Goal: Information Seeking & Learning: Learn about a topic

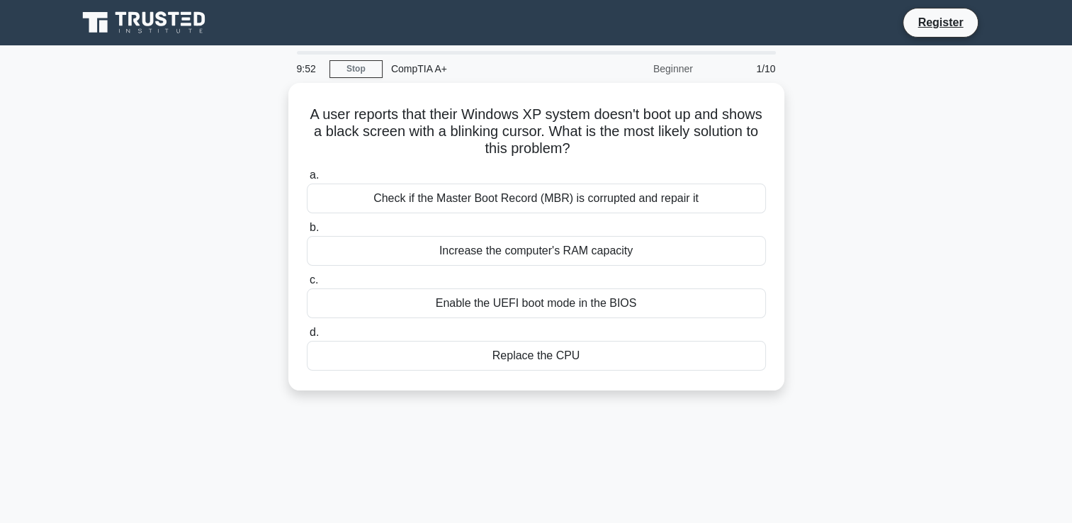
click at [806, 410] on div "9:52 Stop CompTIA A+ Beginner 1/10 A user reports that their Windows XP system …" at bounding box center [536, 405] width 935 height 709
click at [870, 259] on div "A user reports that their Windows XP system doesn't boot up and shows a black s…" at bounding box center [536, 245] width 935 height 325
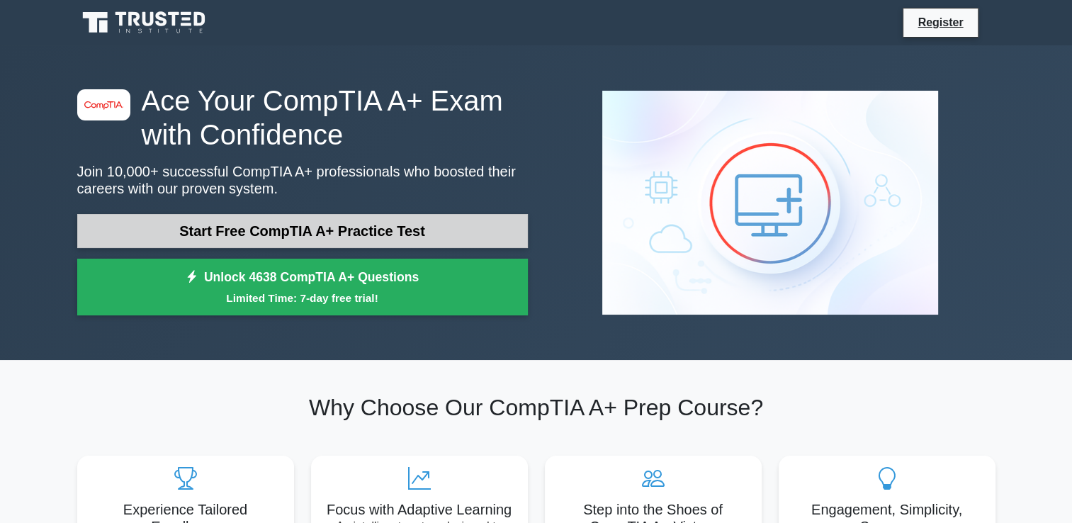
click at [208, 240] on link "Start Free CompTIA A+ Practice Test" at bounding box center [302, 231] width 451 height 34
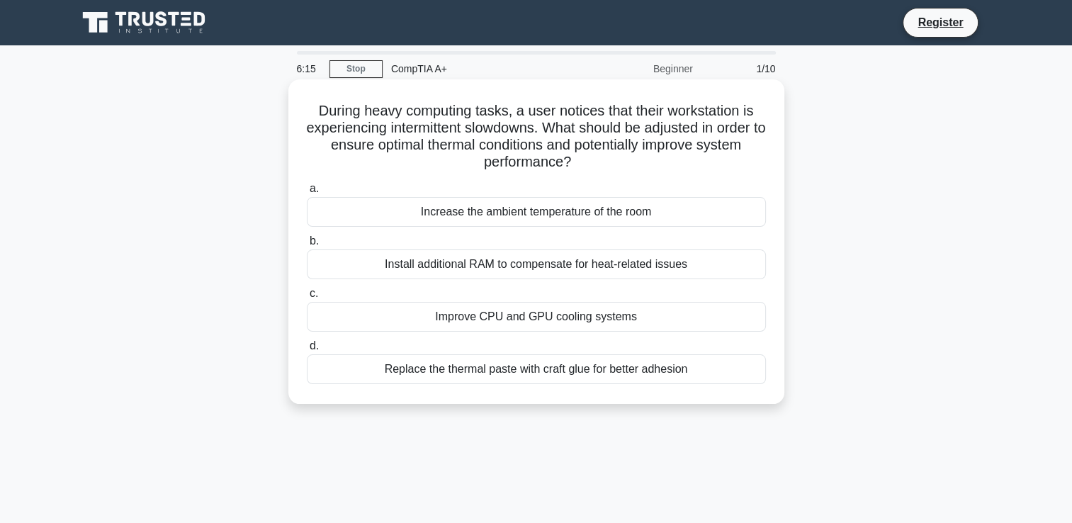
click at [369, 325] on div "Improve CPU and GPU cooling systems" at bounding box center [536, 317] width 459 height 30
click at [307, 298] on input "c. Improve CPU and GPU cooling systems" at bounding box center [307, 293] width 0 height 9
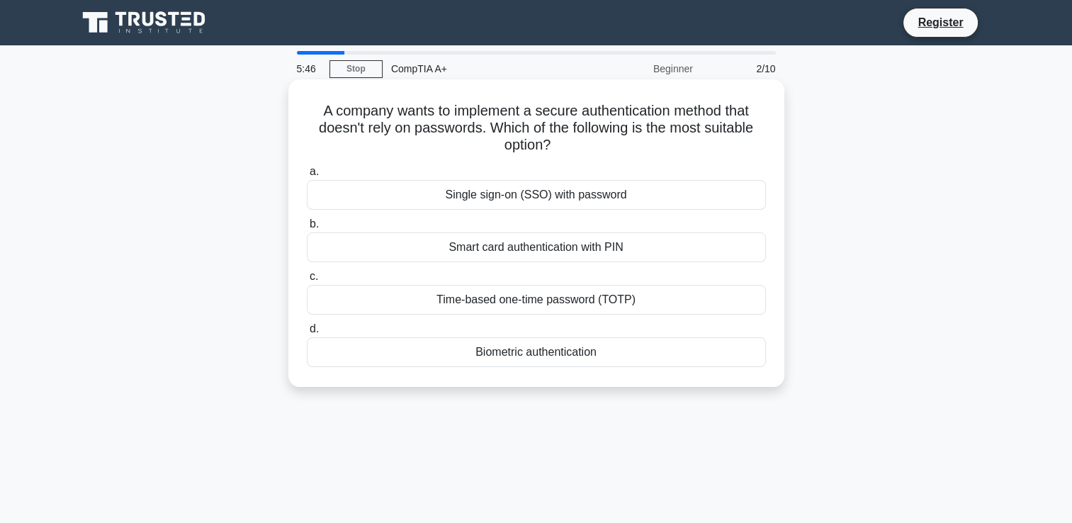
click at [451, 197] on div "Single sign-on (SSO) with password" at bounding box center [536, 195] width 459 height 30
click at [307, 176] on input "a. Single sign-on (SSO) with password" at bounding box center [307, 171] width 0 height 9
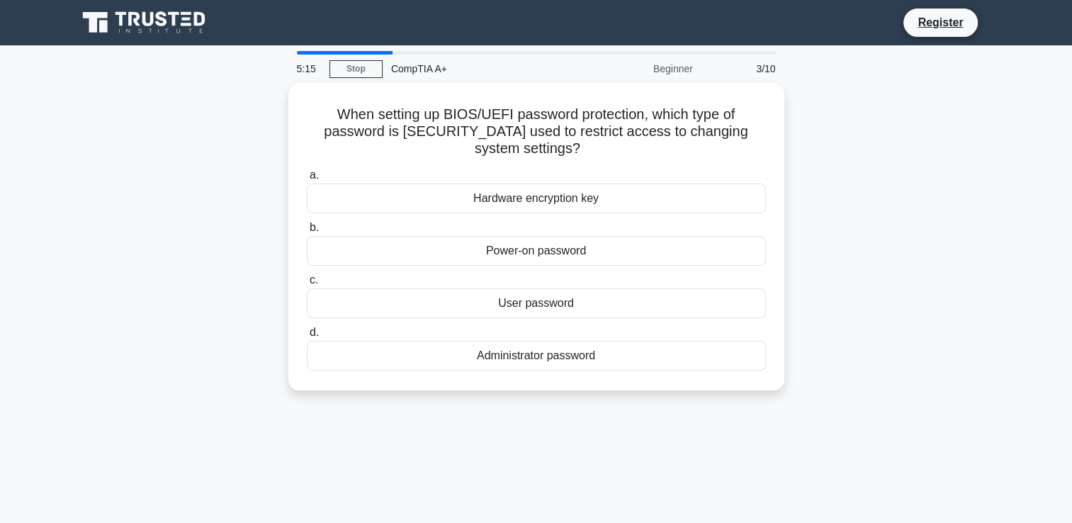
click at [451, 197] on div "Hardware encryption key" at bounding box center [536, 199] width 459 height 30
click at [307, 180] on input "a. Hardware encryption key" at bounding box center [307, 175] width 0 height 9
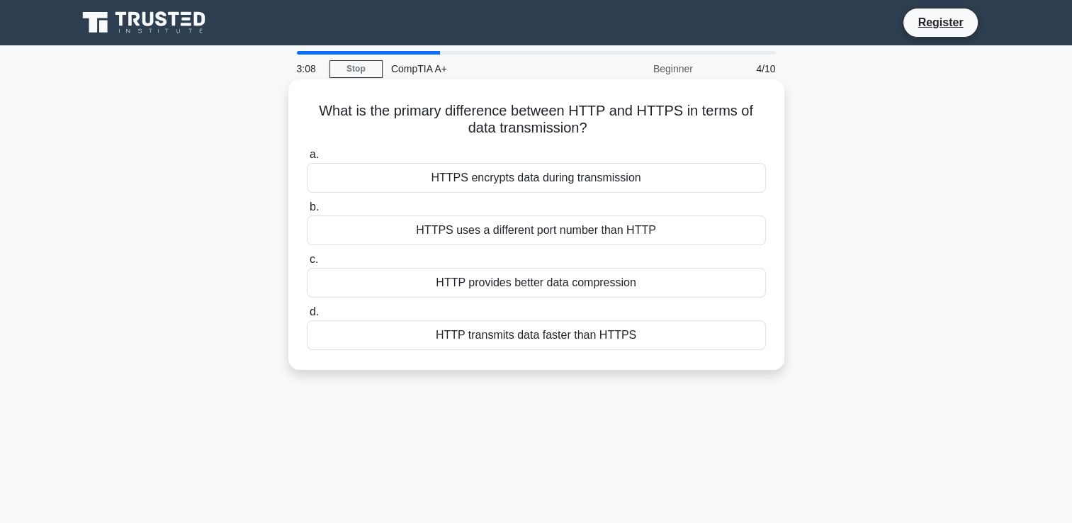
click at [546, 180] on div "HTTPS encrypts data during transmission" at bounding box center [536, 178] width 459 height 30
click at [307, 159] on input "a. HTTPS encrypts data during transmission" at bounding box center [307, 154] width 0 height 9
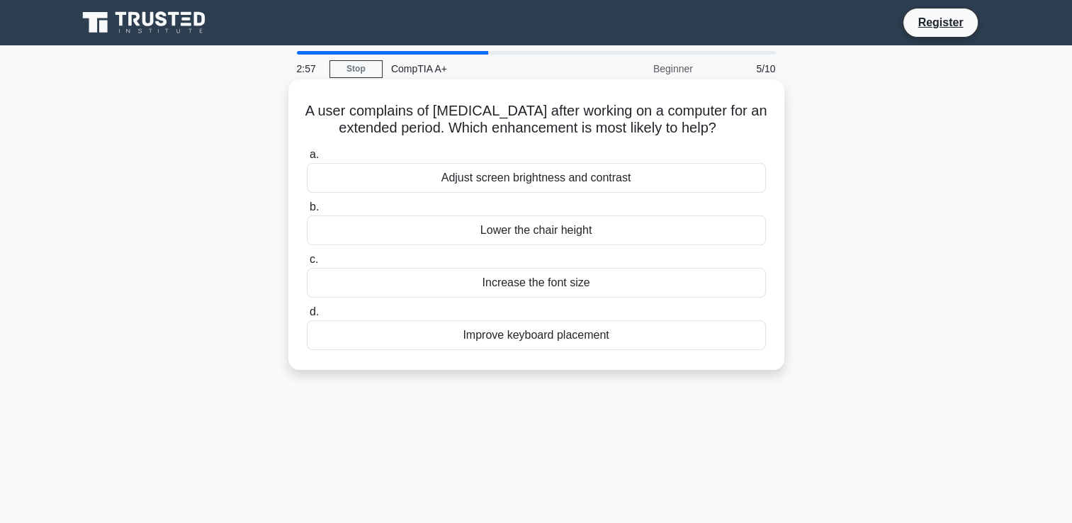
click at [502, 175] on div "Adjust screen brightness and contrast" at bounding box center [536, 178] width 459 height 30
click at [307, 159] on input "a. Adjust screen brightness and contrast" at bounding box center [307, 154] width 0 height 9
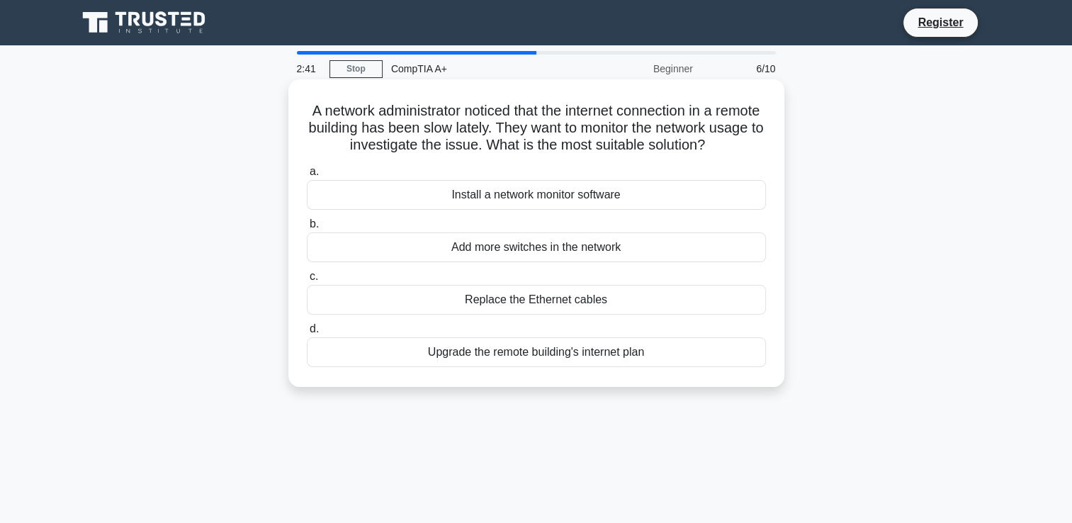
click at [482, 313] on div "Replace the Ethernet cables" at bounding box center [536, 300] width 459 height 30
click at [307, 281] on input "c. Replace the Ethernet cables" at bounding box center [307, 276] width 0 height 9
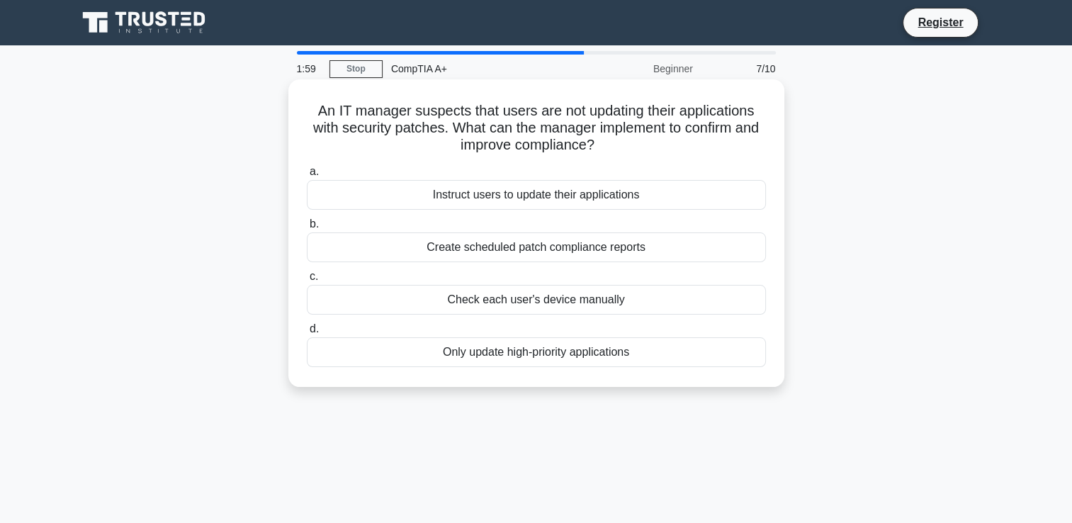
click at [505, 248] on div "Create scheduled patch compliance reports" at bounding box center [536, 247] width 459 height 30
click at [307, 229] on input "b. Create scheduled patch compliance reports" at bounding box center [307, 224] width 0 height 9
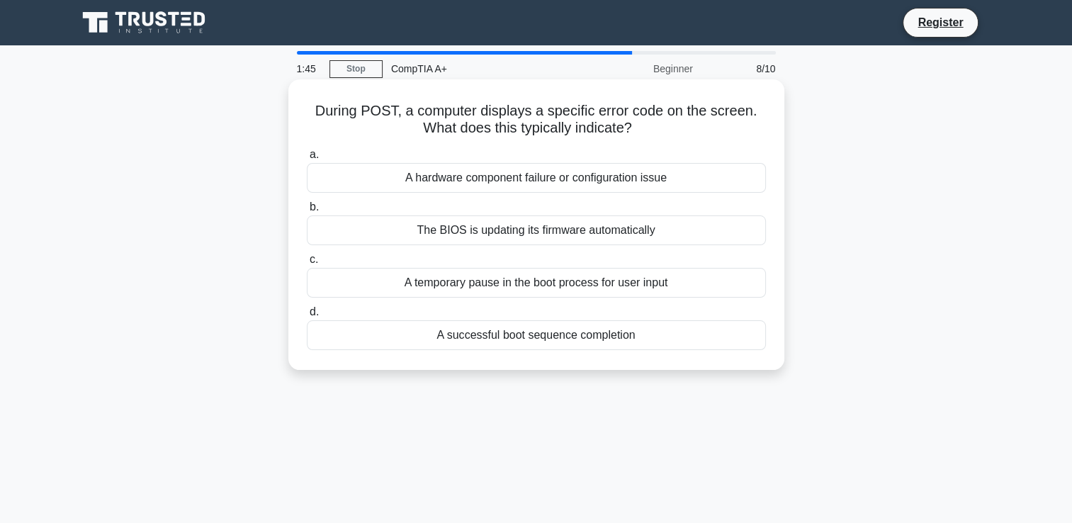
click at [522, 291] on div "A temporary pause in the boot process for user input" at bounding box center [536, 283] width 459 height 30
click at [307, 264] on input "c. A temporary pause in the boot process for user input" at bounding box center [307, 259] width 0 height 9
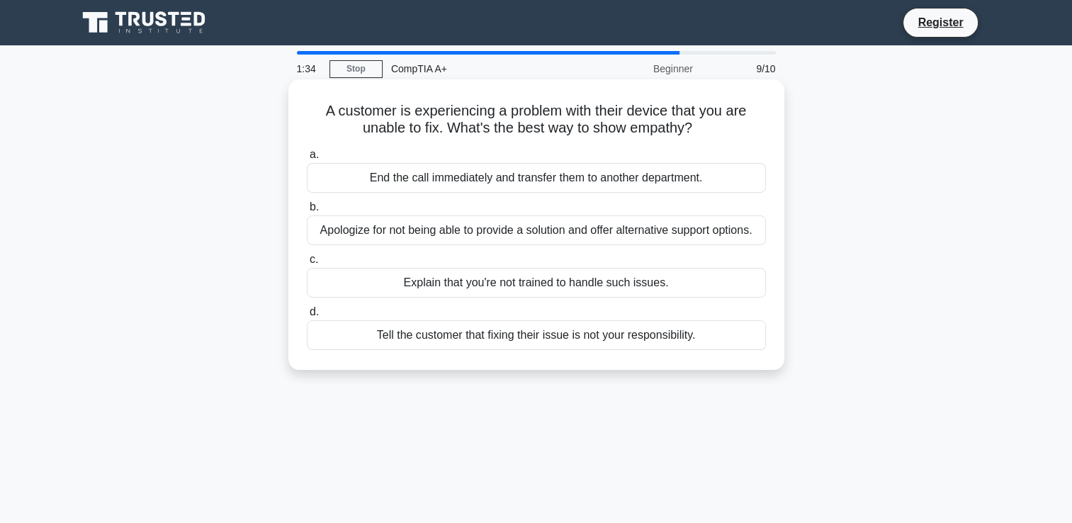
click at [509, 234] on div "Apologize for not being able to provide a solution and offer alternative suppor…" at bounding box center [536, 230] width 459 height 30
click at [307, 212] on input "b. Apologize for not being able to provide a solution and offer alternative sup…" at bounding box center [307, 207] width 0 height 9
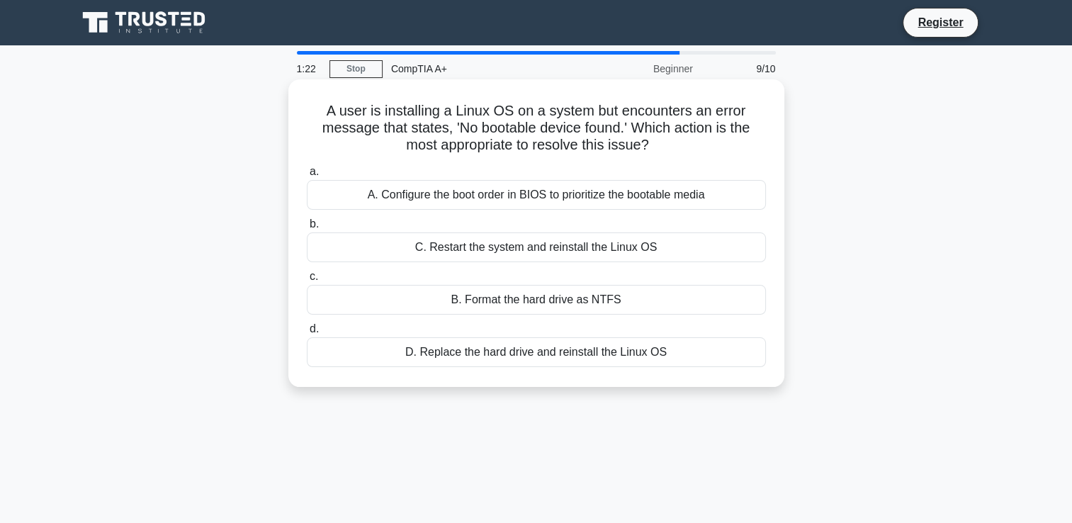
click at [443, 253] on div "C. Restart the system and reinstall the Linux OS" at bounding box center [536, 247] width 459 height 30
click at [307, 229] on input "b. C. Restart the system and reinstall the Linux OS" at bounding box center [307, 224] width 0 height 9
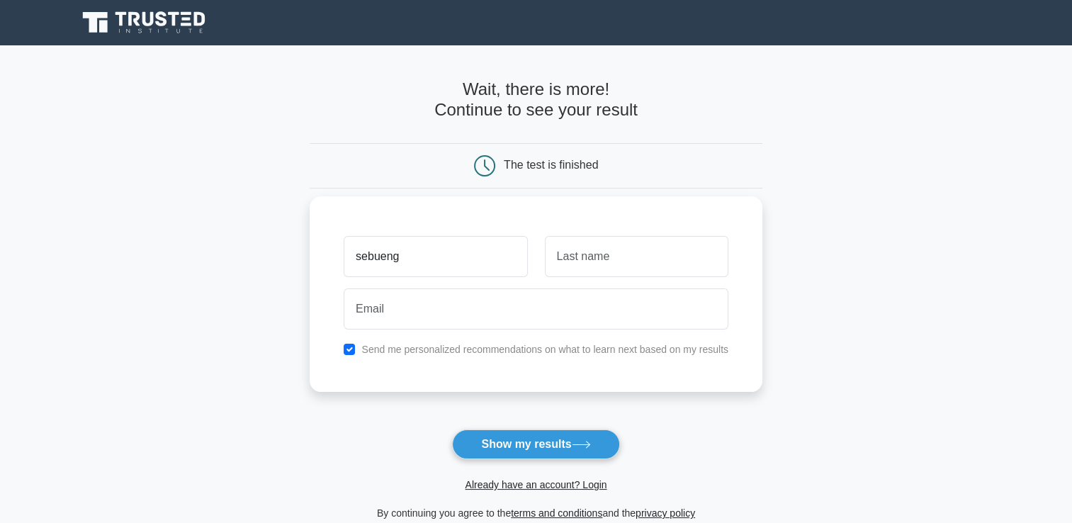
type input "sebueng"
click at [584, 248] on input "text" at bounding box center [637, 256] width 184 height 41
type input "buffel"
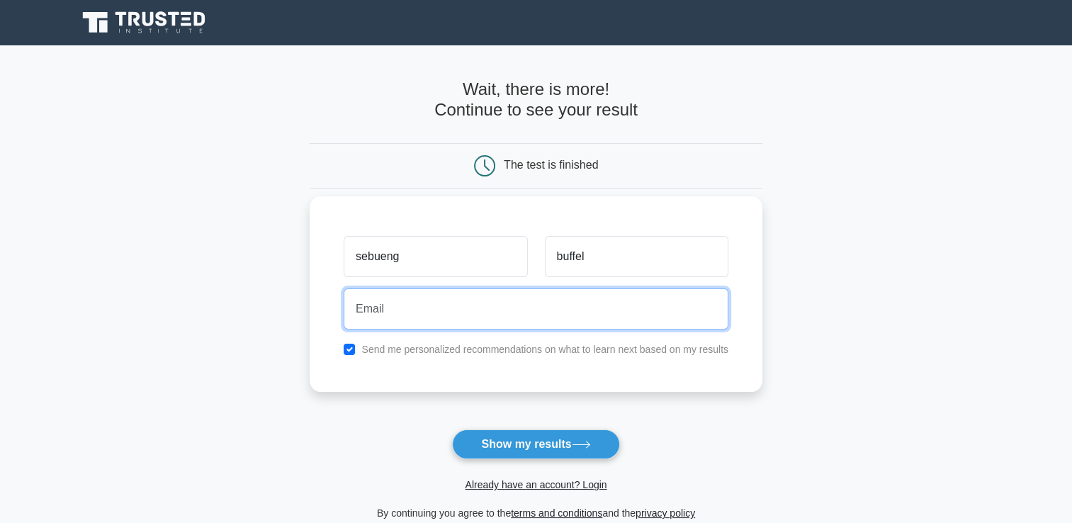
click at [509, 317] on input "email" at bounding box center [536, 308] width 385 height 41
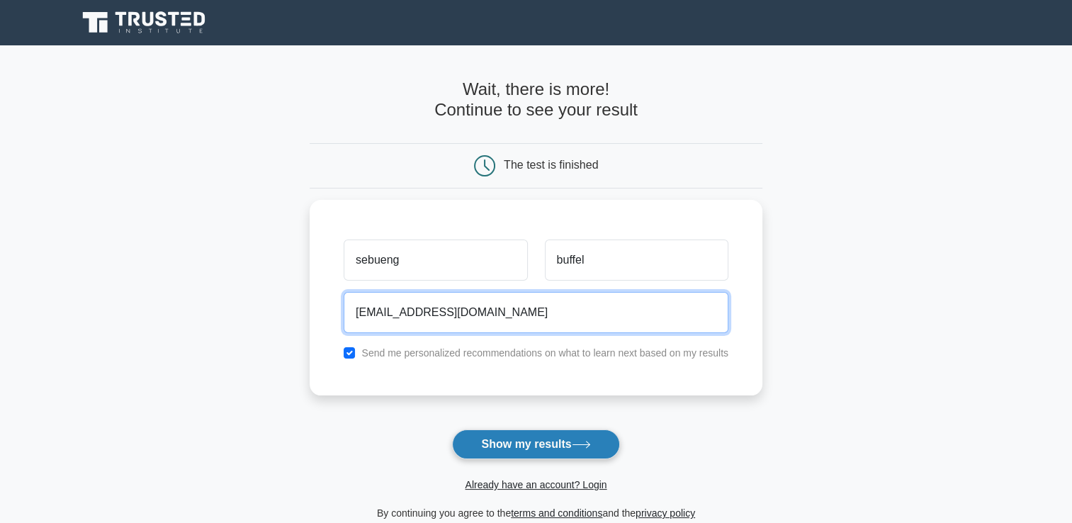
type input "[EMAIL_ADDRESS][DOMAIN_NAME]"
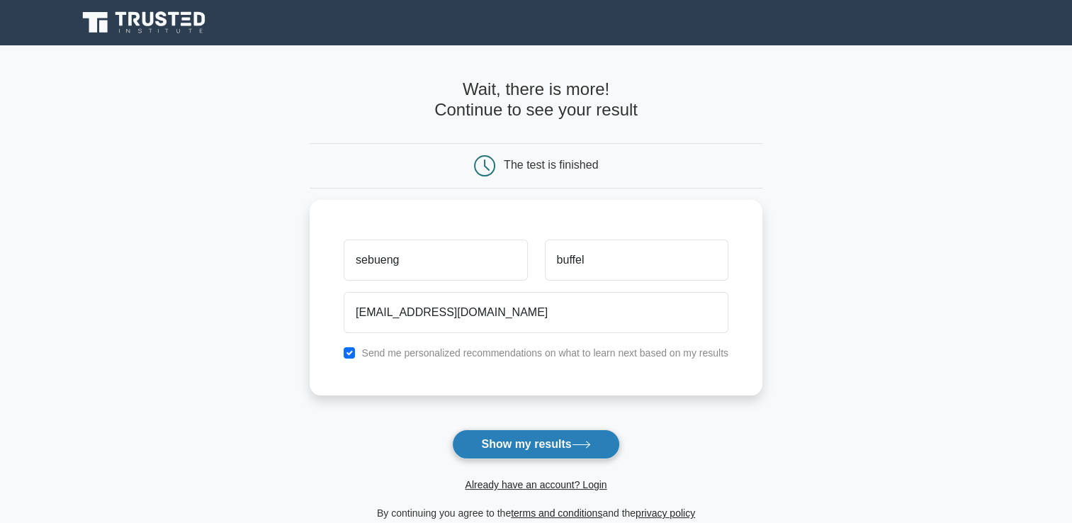
click at [509, 434] on button "Show my results" at bounding box center [535, 444] width 167 height 30
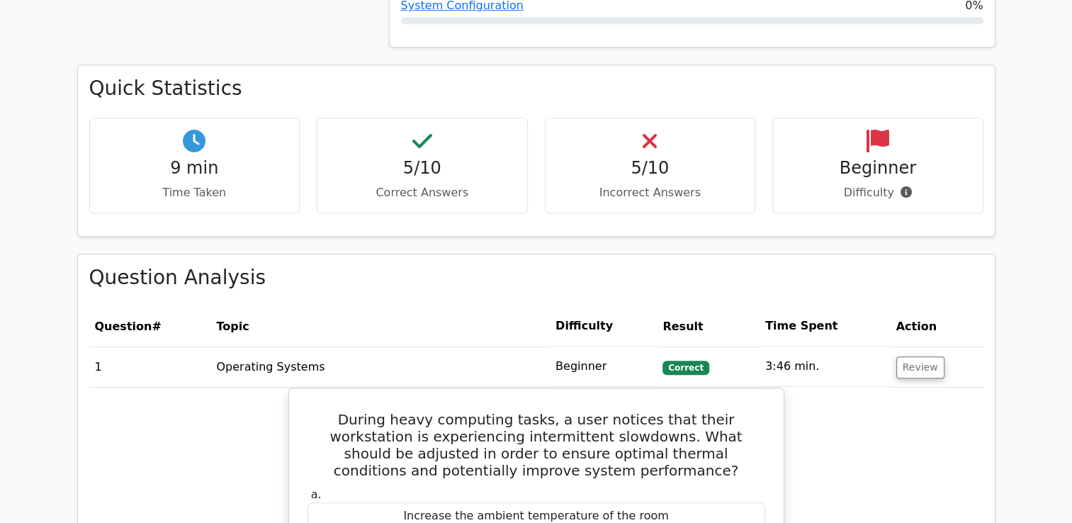
scroll to position [876, 0]
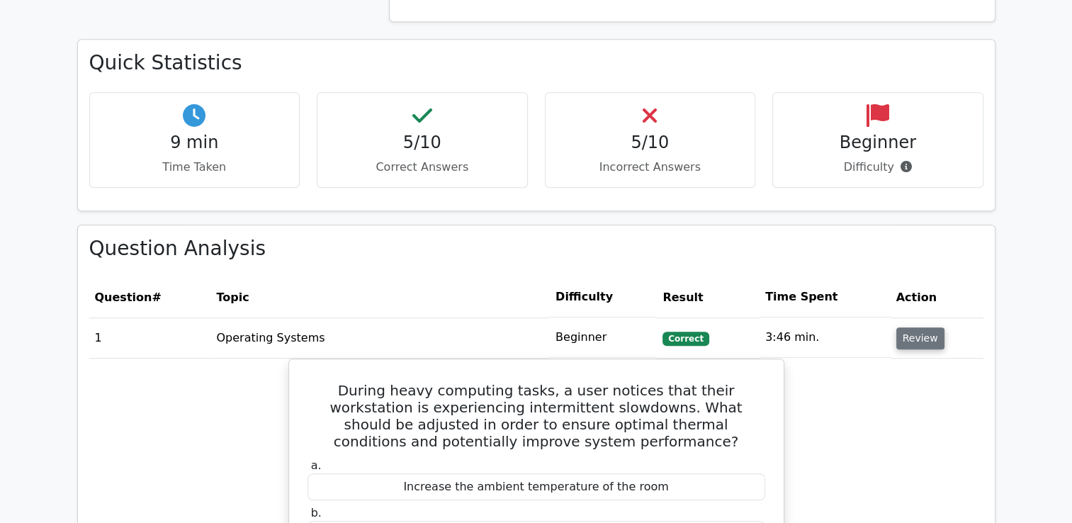
click at [912, 327] on button "Review" at bounding box center [920, 338] width 48 height 22
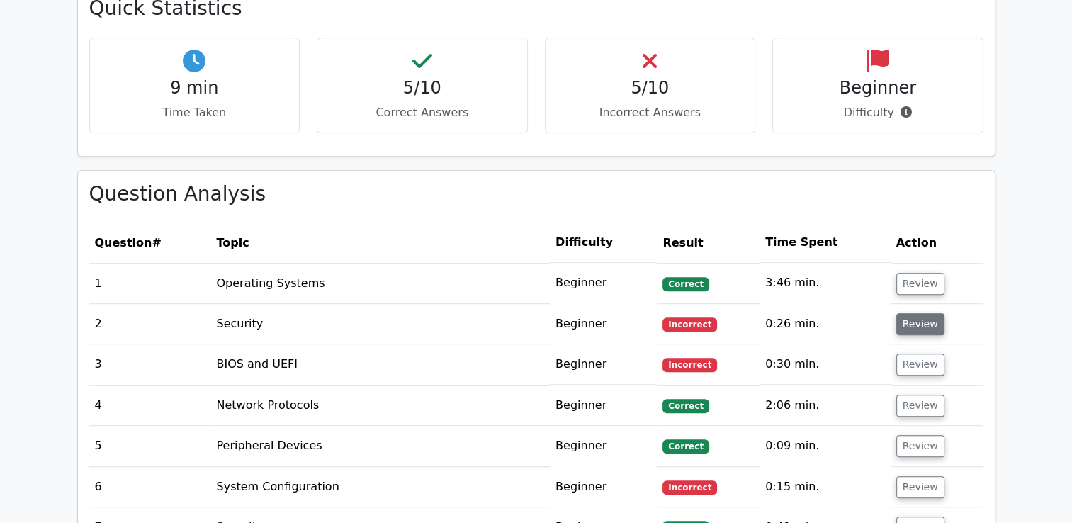
scroll to position [933, 0]
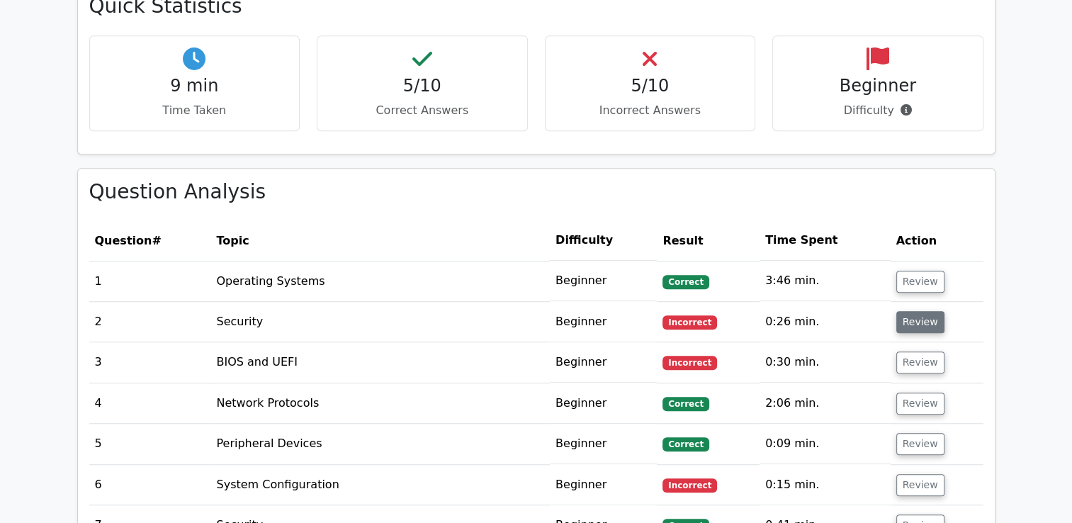
click at [923, 311] on button "Review" at bounding box center [920, 322] width 48 height 22
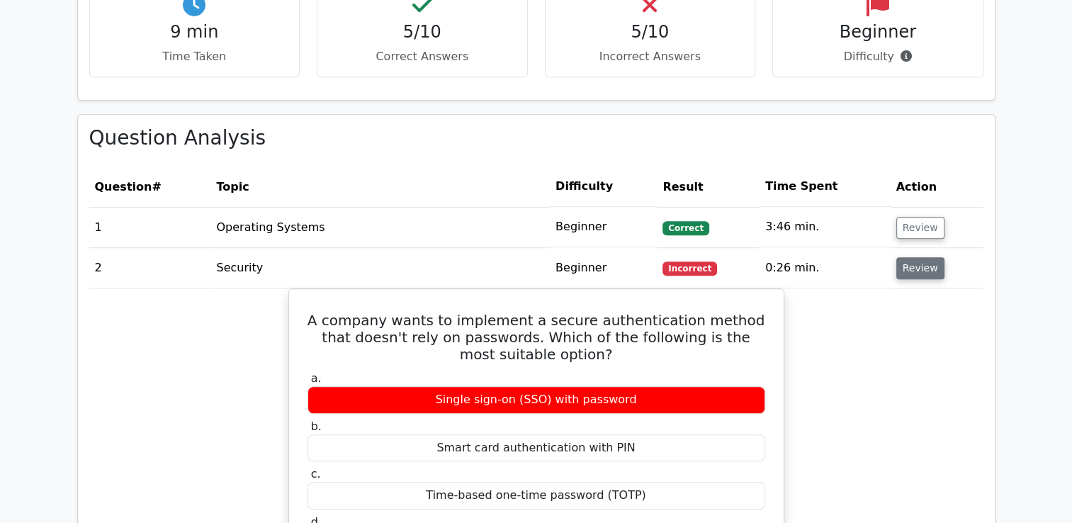
scroll to position [989, 0]
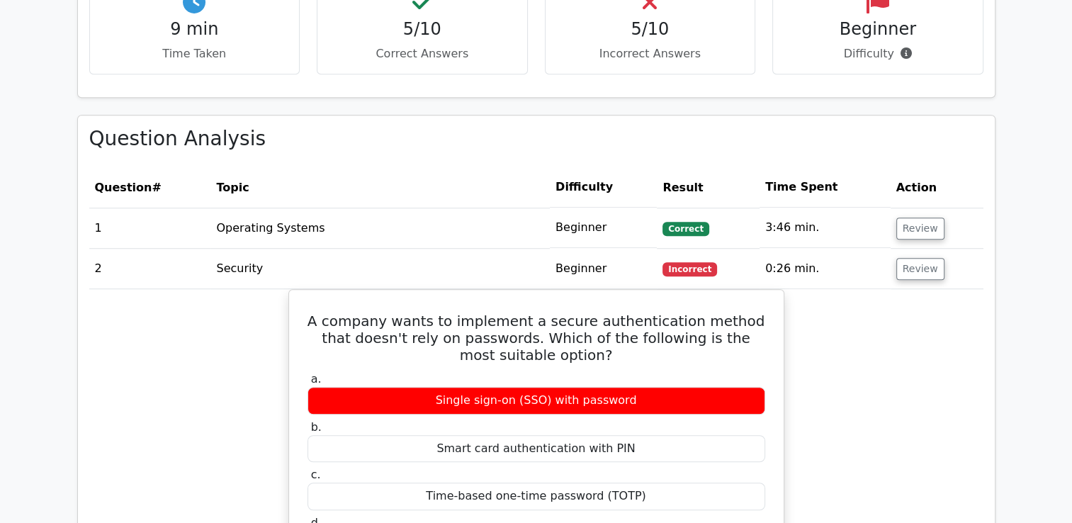
click at [1045, 172] on main "image/svg+xml Go Premium CompTIA A+ Preparation Package (2025) 4638 Superior-gr…" at bounding box center [536, 485] width 1072 height 2858
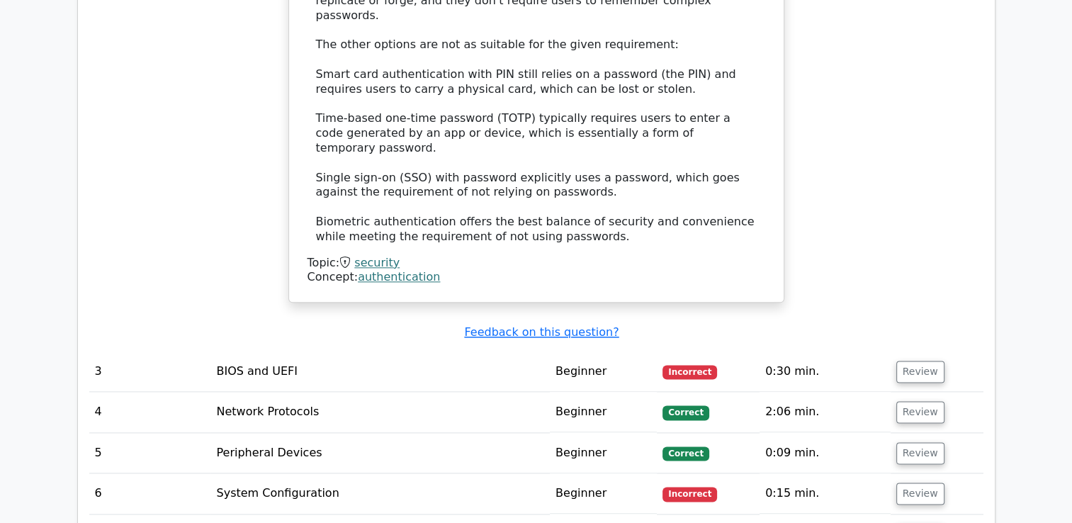
scroll to position [1698, 0]
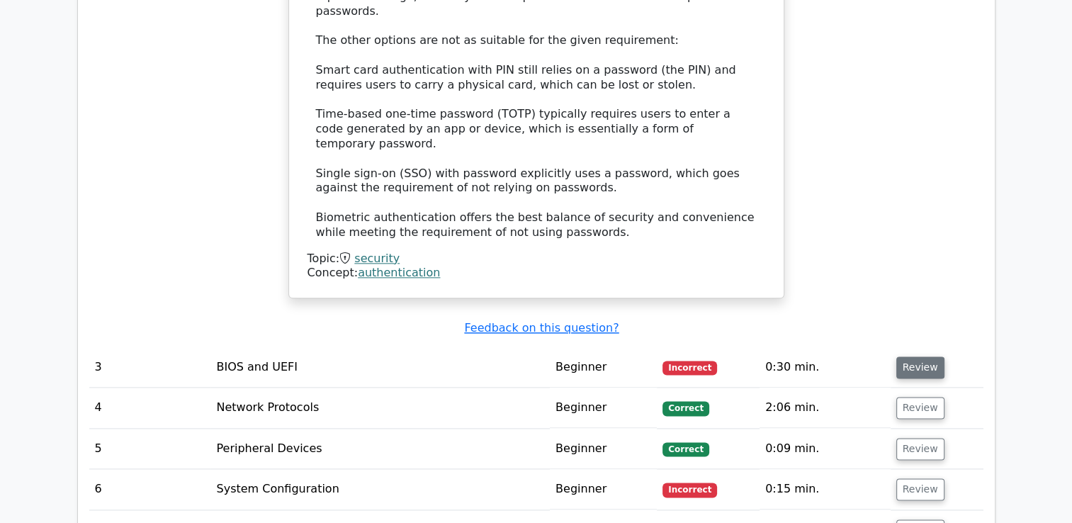
click at [918, 356] on button "Review" at bounding box center [920, 367] width 48 height 22
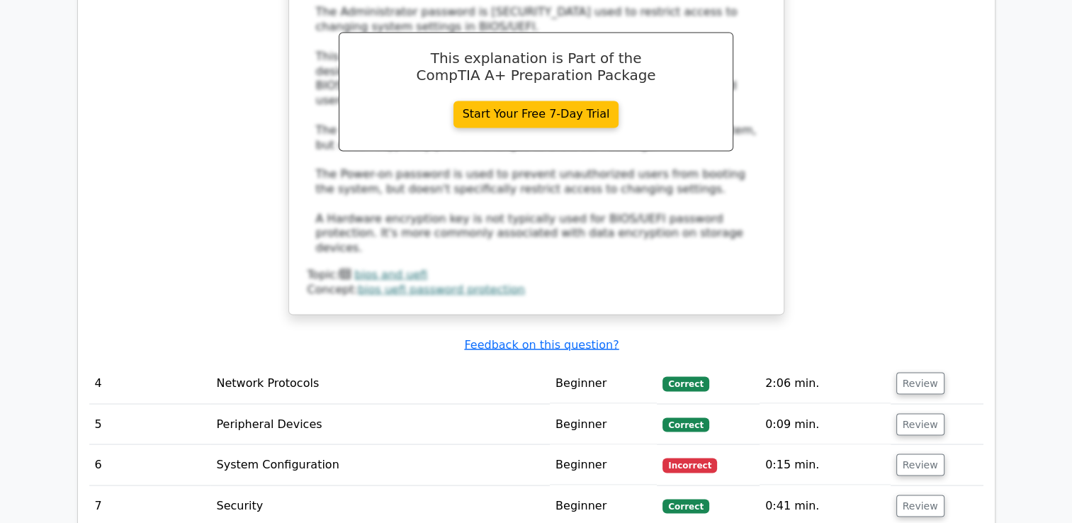
scroll to position [2406, 0]
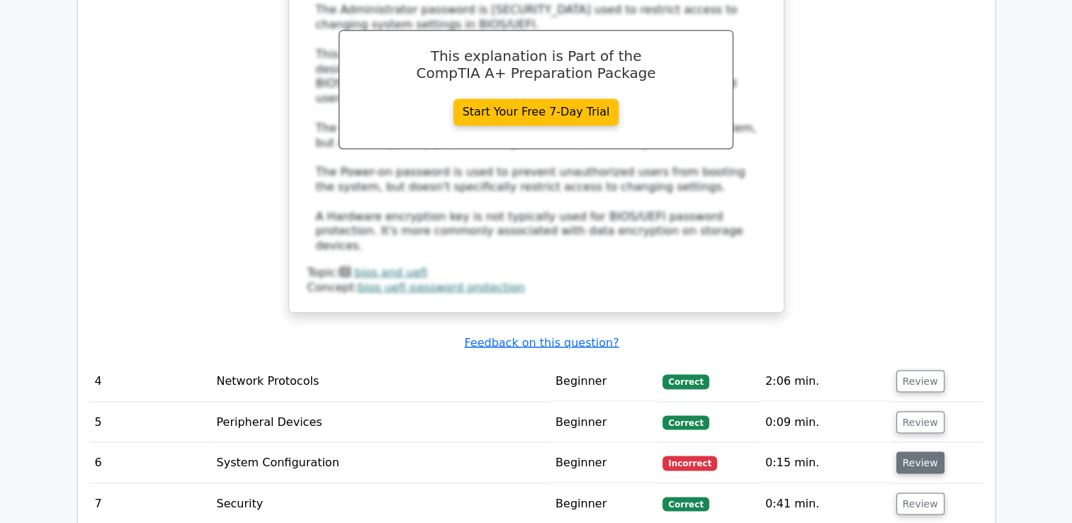
click at [913, 451] on button "Review" at bounding box center [920, 462] width 48 height 22
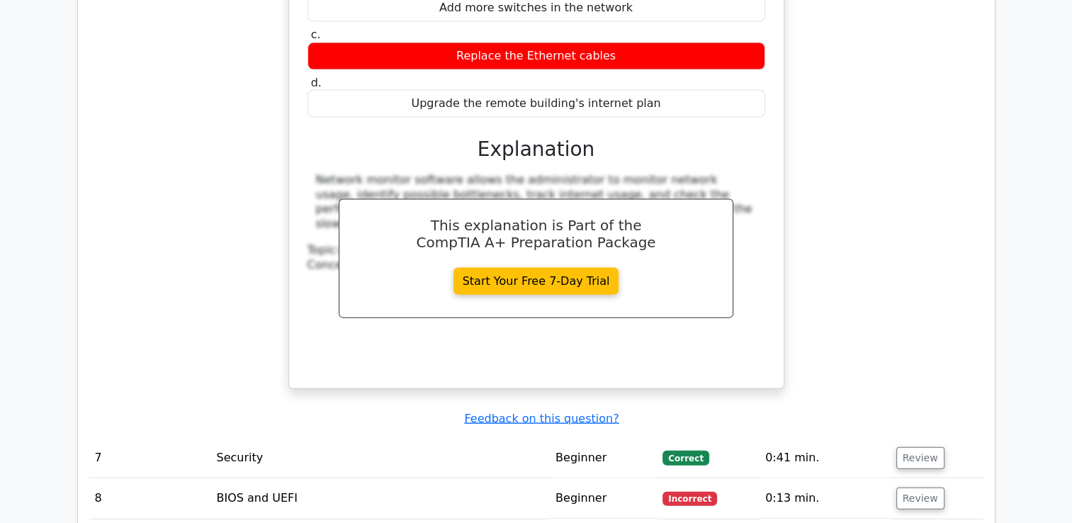
scroll to position [3058, 0]
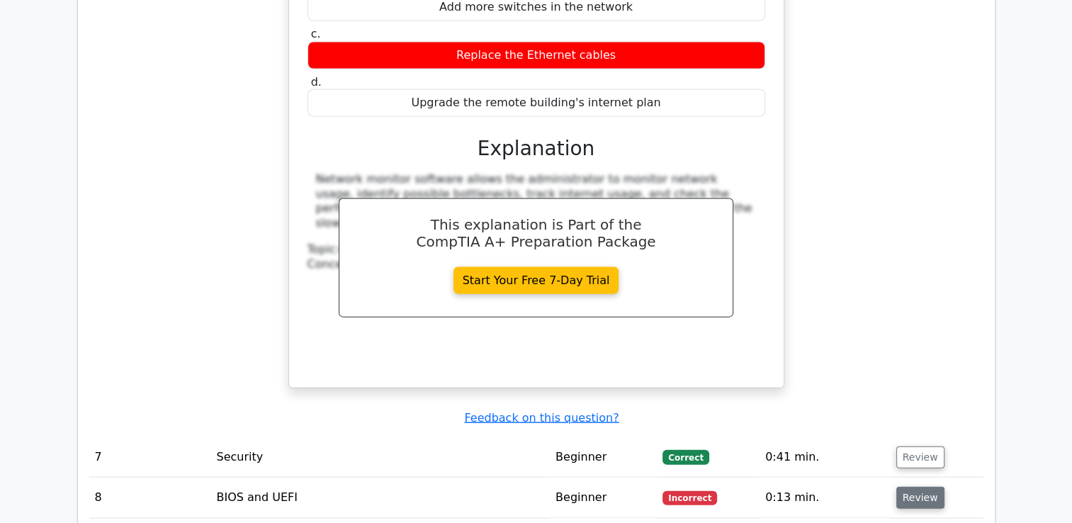
click at [921, 487] on button "Review" at bounding box center [920, 498] width 48 height 22
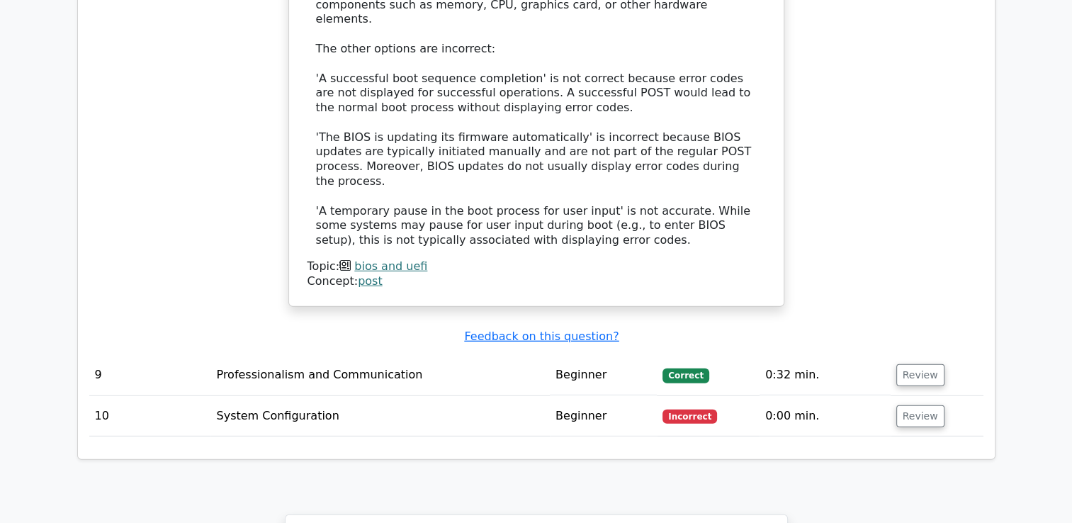
scroll to position [4050, 0]
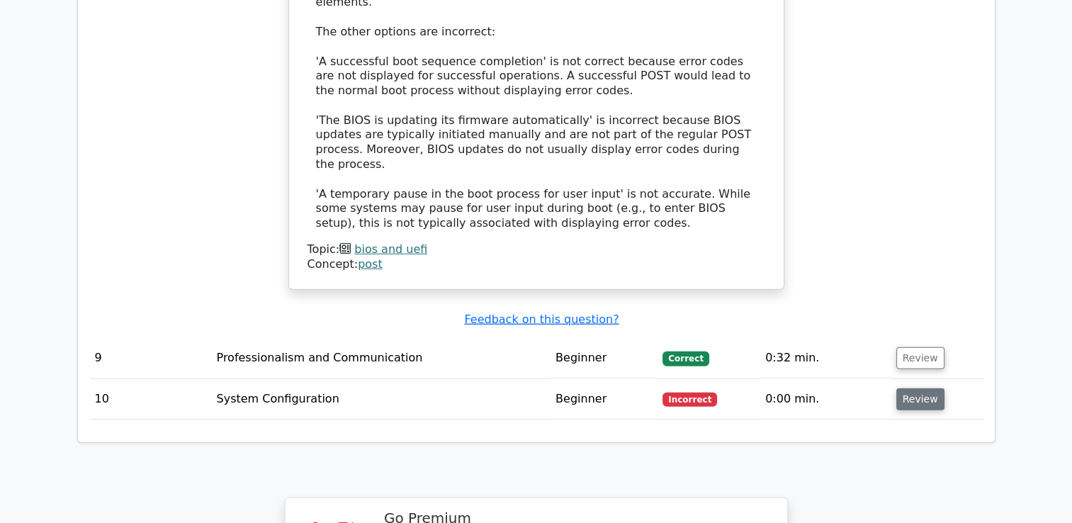
click at [913, 388] on button "Review" at bounding box center [920, 399] width 48 height 22
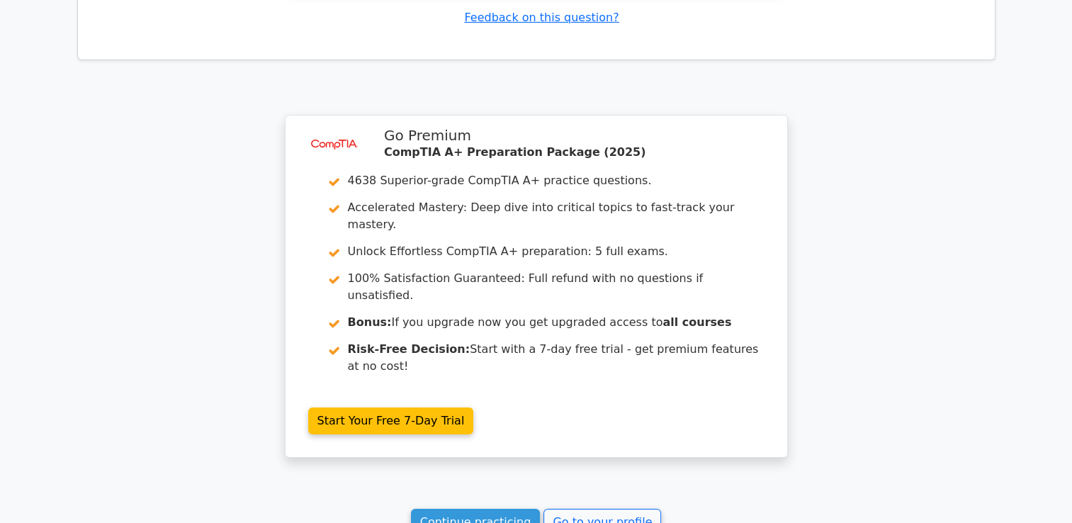
scroll to position [5030, 0]
